Goal: Book appointment/travel/reservation

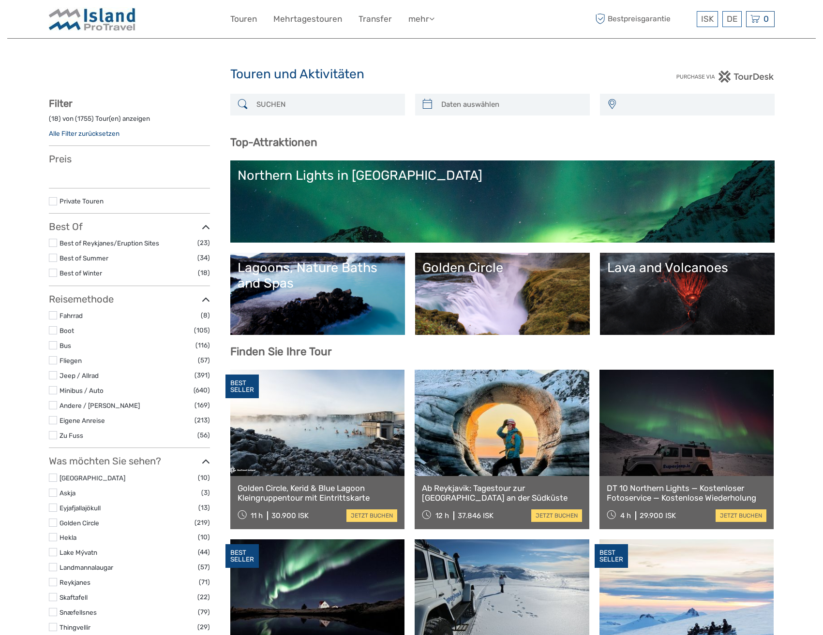
select select
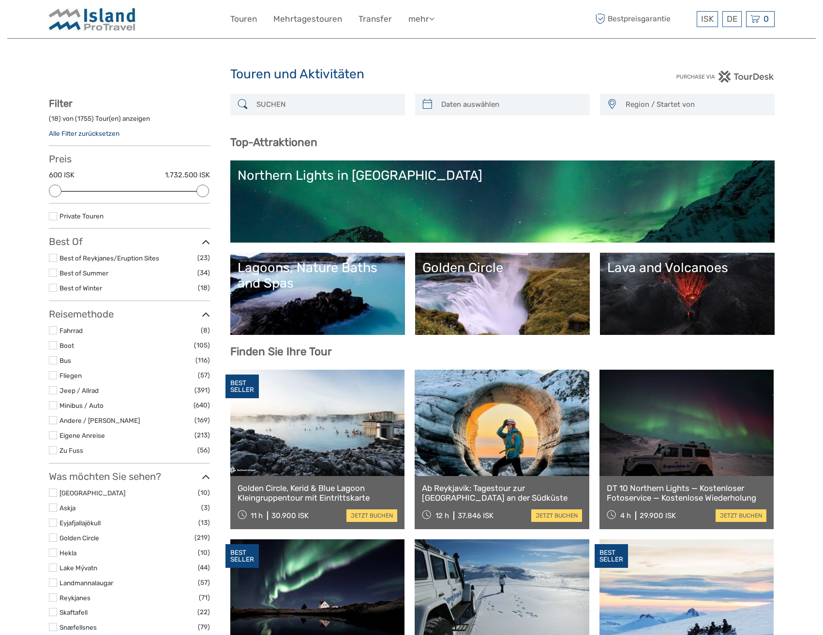
click at [293, 110] on input "search" at bounding box center [325, 104] width 147 height 17
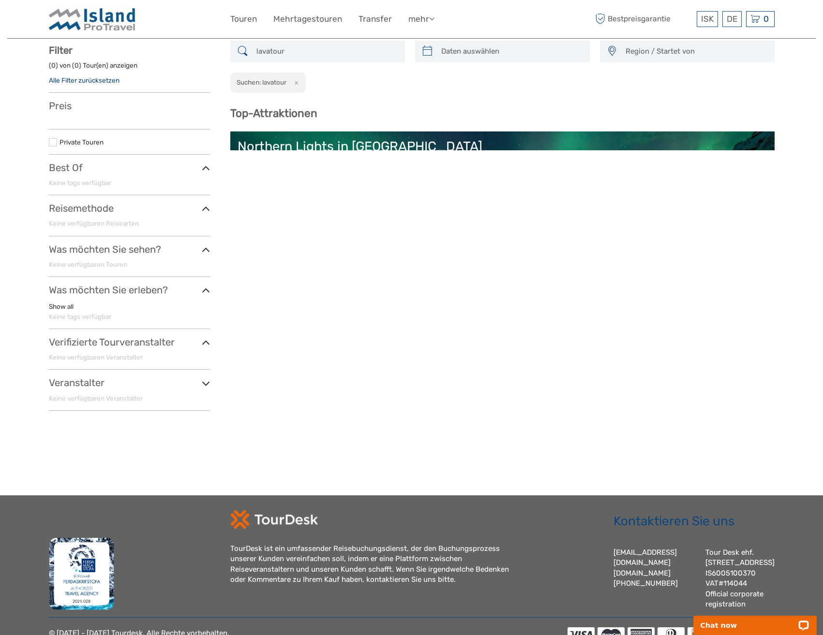
scroll to position [55, 0]
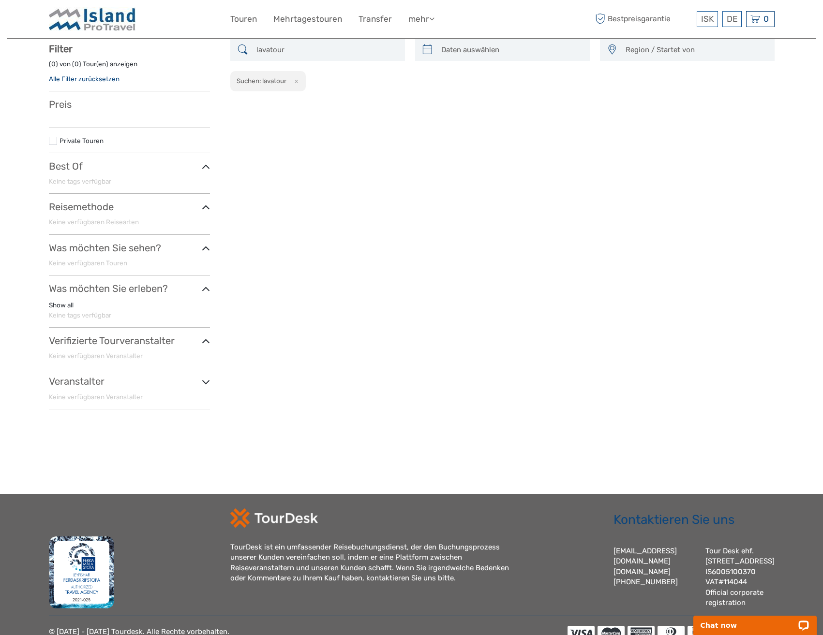
type input "lavatour"
click at [297, 83] on button "x" at bounding box center [294, 81] width 13 height 10
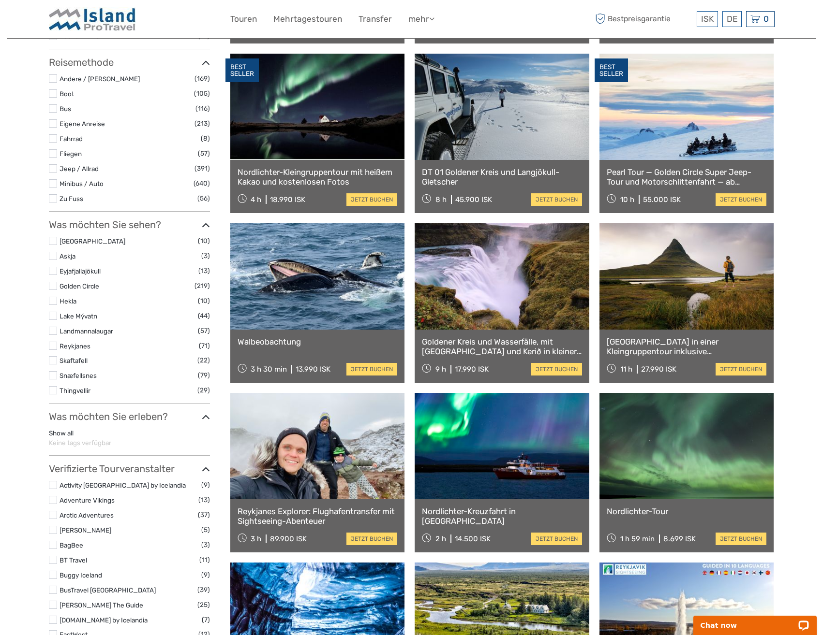
scroll to position [55, 0]
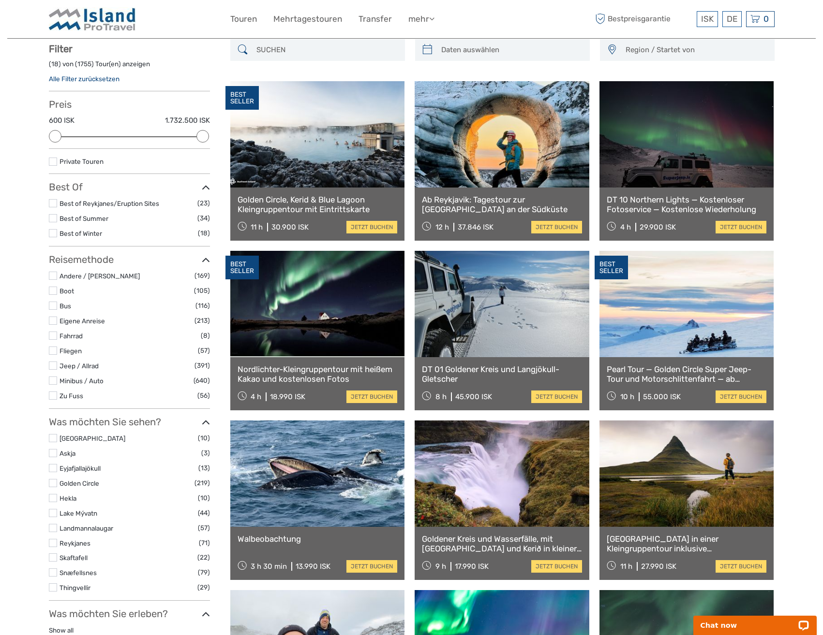
click at [290, 52] on input "search" at bounding box center [325, 50] width 147 height 17
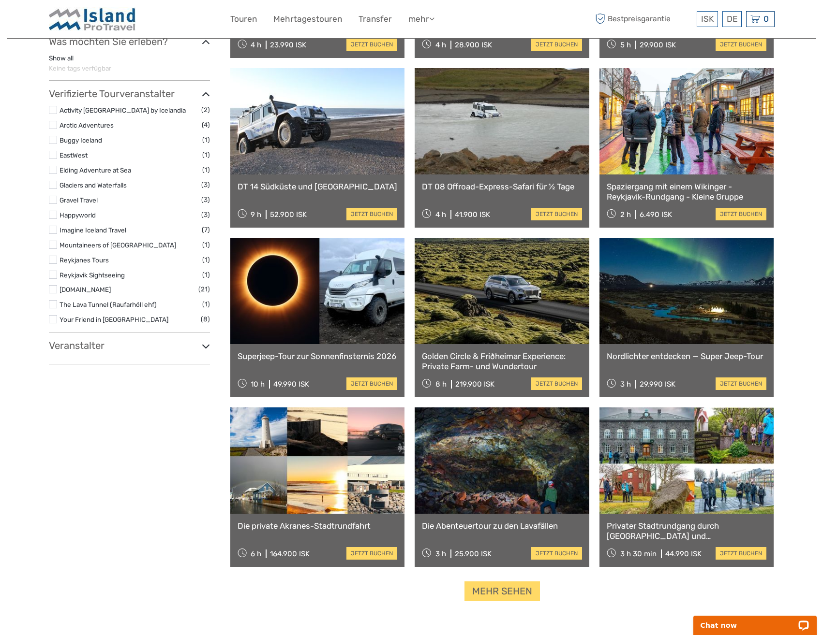
scroll to position [745, 0]
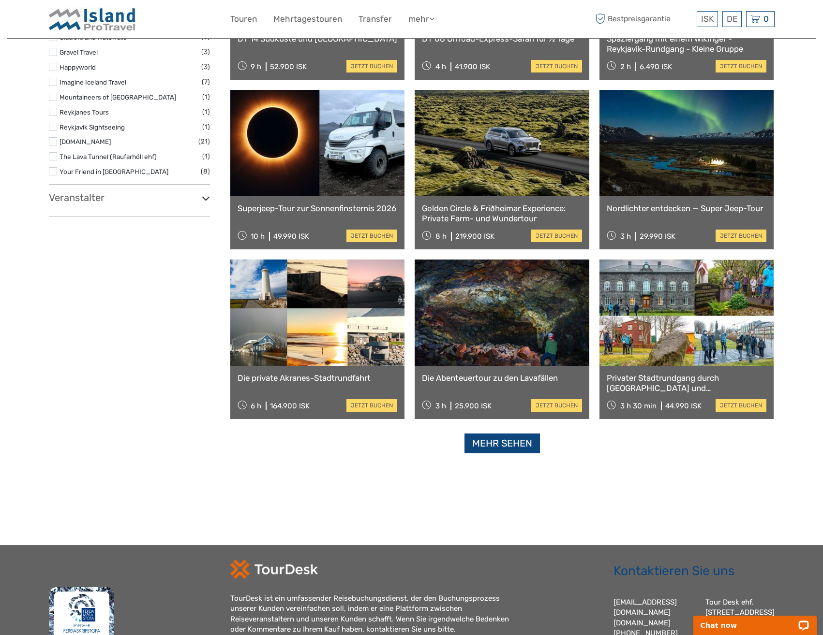
click at [510, 450] on link "Mehr sehen" at bounding box center [501, 444] width 75 height 20
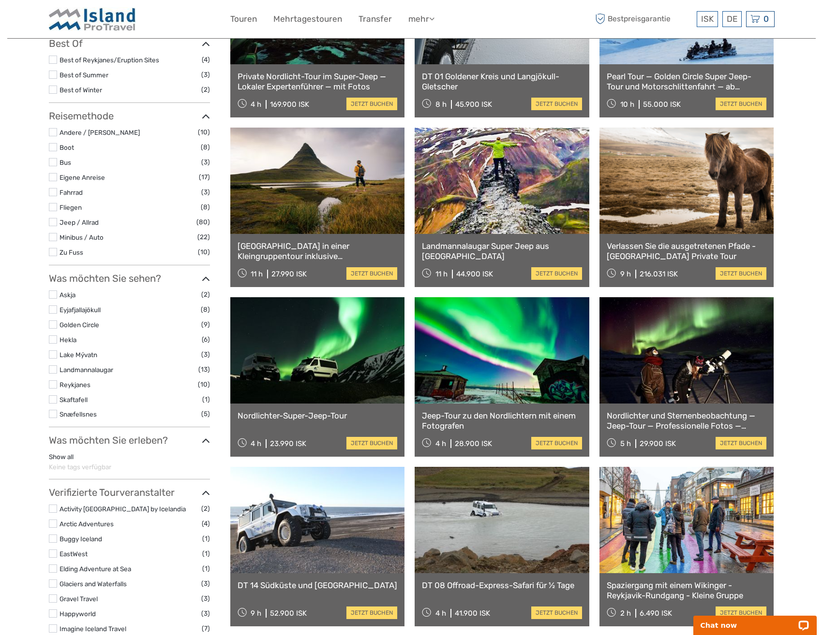
scroll to position [0, 0]
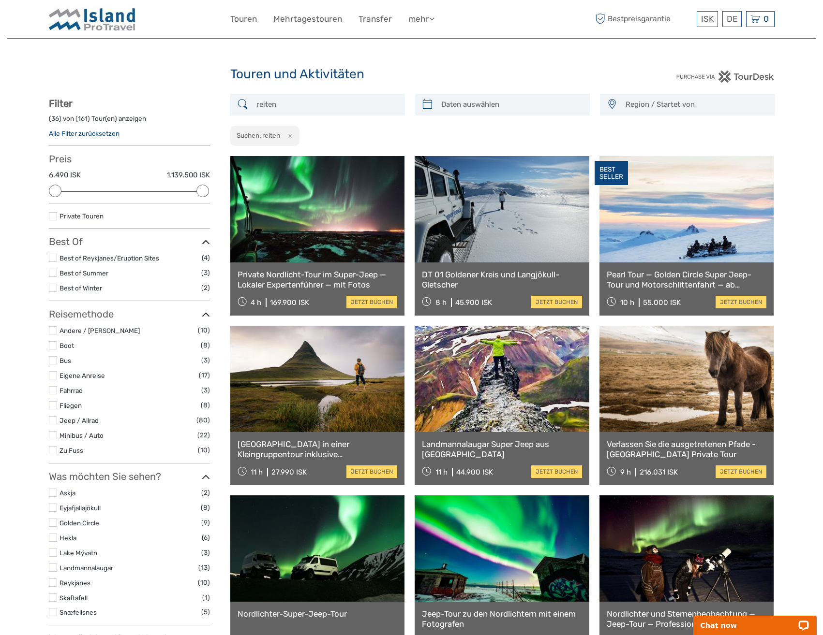
drag, startPoint x: 291, startPoint y: 107, endPoint x: 197, endPoint y: 107, distance: 94.3
click at [252, 107] on input "reiten" at bounding box center [325, 104] width 147 height 17
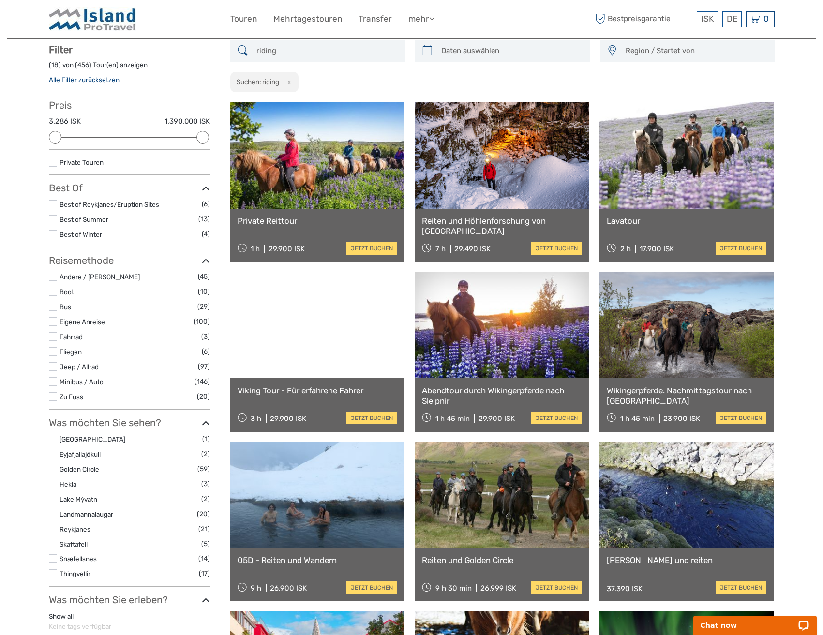
scroll to position [55, 0]
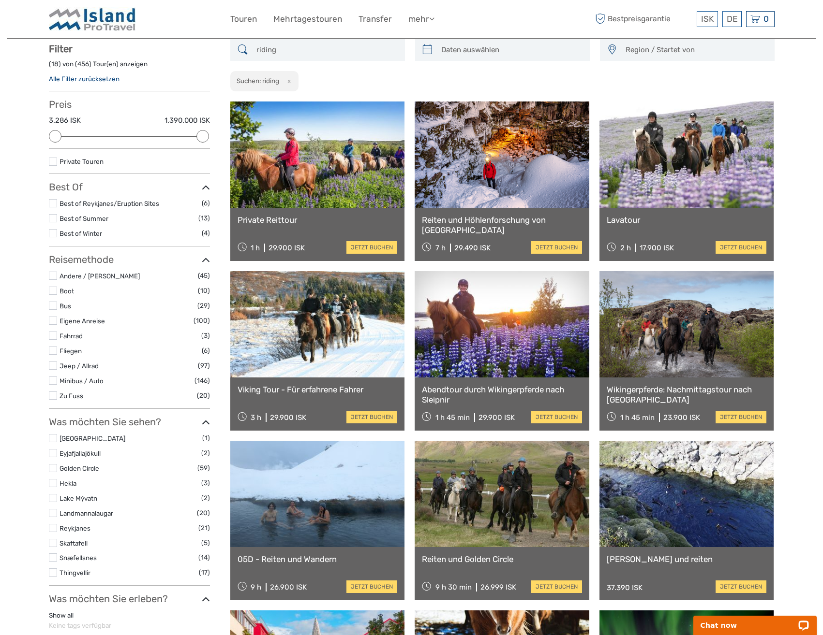
type input "riding"
click at [667, 147] on link at bounding box center [686, 155] width 175 height 106
